Goal: Communication & Community: Participate in discussion

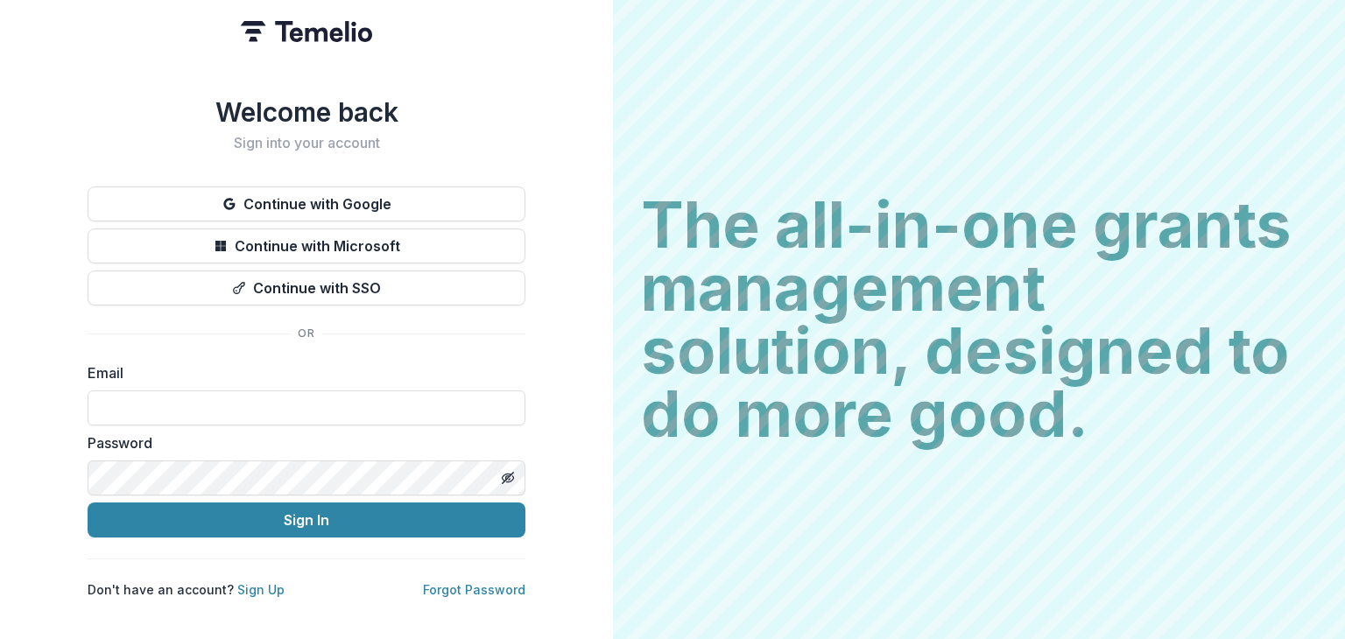
type input "**********"
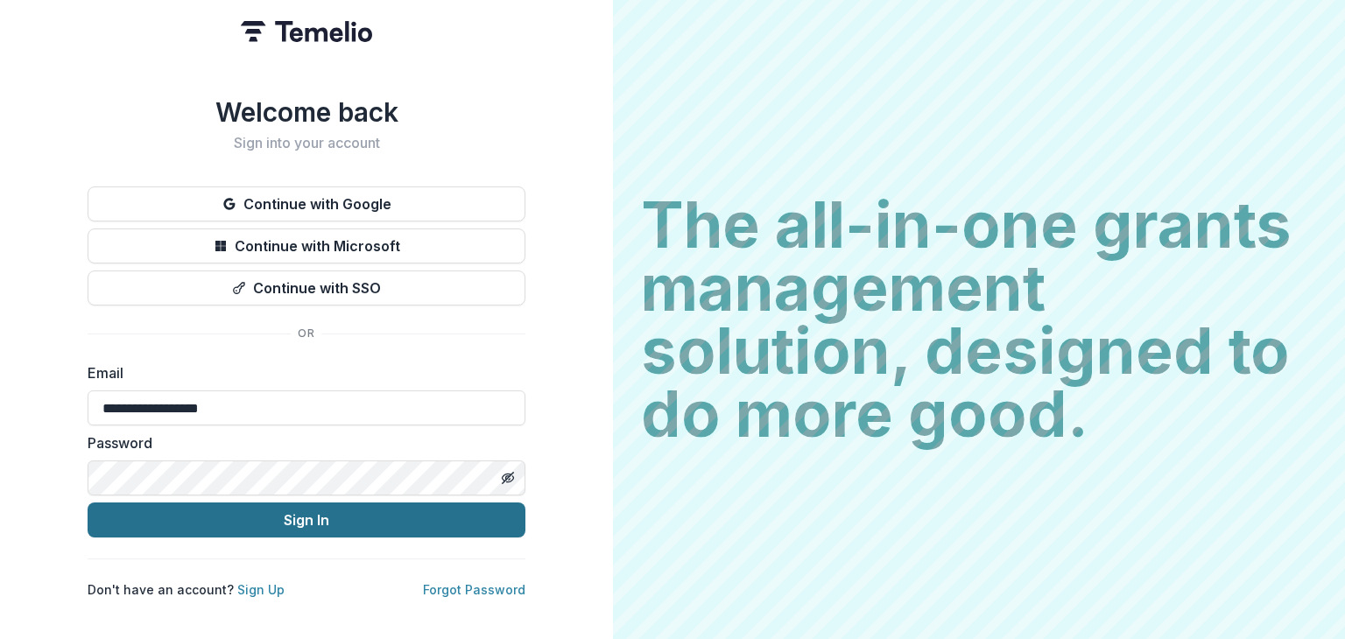
click at [226, 512] on button "Sign In" at bounding box center [307, 520] width 438 height 35
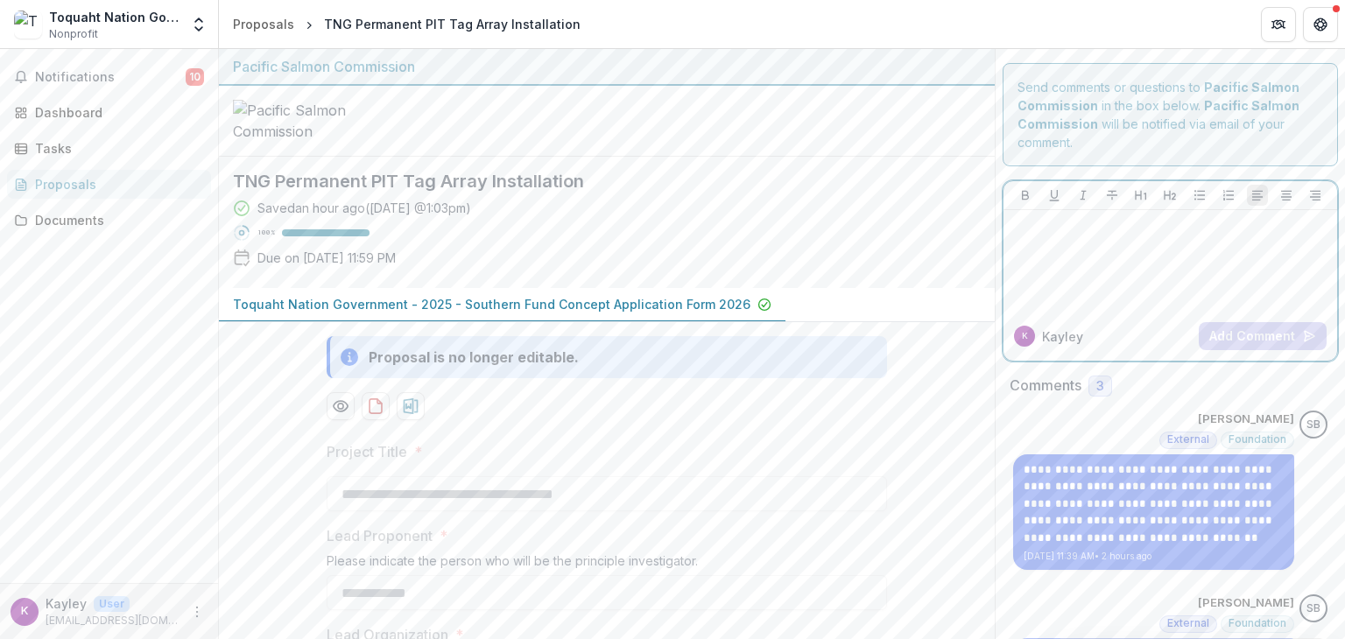
click at [1102, 258] on div at bounding box center [1171, 261] width 320 height 88
click at [1249, 334] on button "Add Comment" at bounding box center [1263, 336] width 128 height 28
